Goal: Task Accomplishment & Management: Complete application form

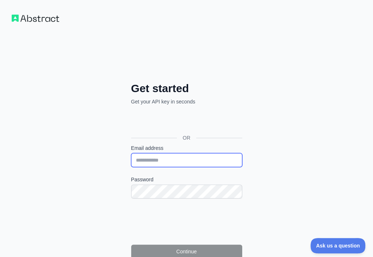
click at [131, 153] on input "Email address" at bounding box center [186, 160] width 111 height 14
paste input "**********"
type input "**********"
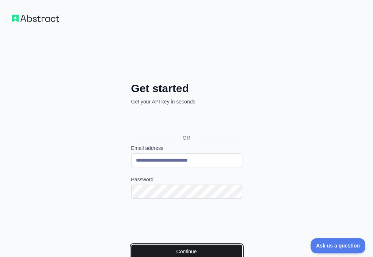
click at [131, 244] on button "Continue" at bounding box center [186, 251] width 111 height 14
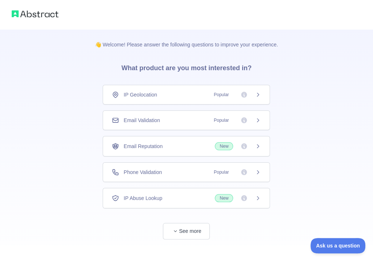
click at [179, 117] on div "Email Validation Popular" at bounding box center [186, 119] width 149 height 7
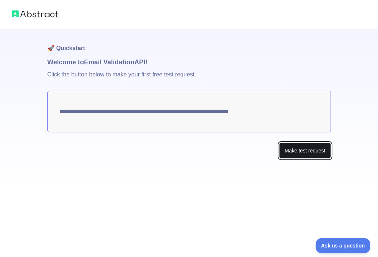
click at [288, 148] on button "Make test request" at bounding box center [304, 150] width 51 height 16
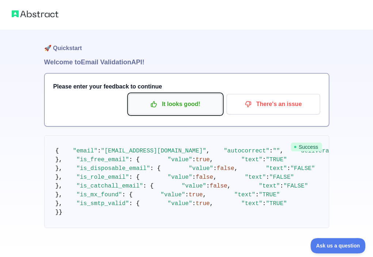
click at [161, 106] on p "It looks good!" at bounding box center [175, 104] width 83 height 12
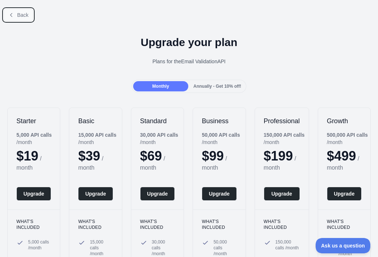
click at [17, 12] on span "Back" at bounding box center [22, 15] width 11 height 6
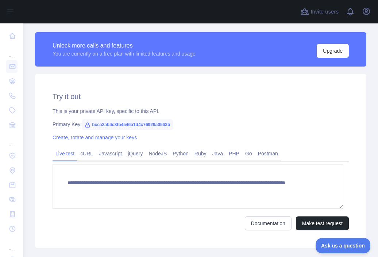
scroll to position [200, 0]
click at [153, 125] on span "bcca2ab4c8fb4546a1d4c76929a0563b" at bounding box center [127, 124] width 91 height 11
copy span "bcca2ab4c8fb4546a1d4c76929a0563b"
